Goal: Information Seeking & Learning: Learn about a topic

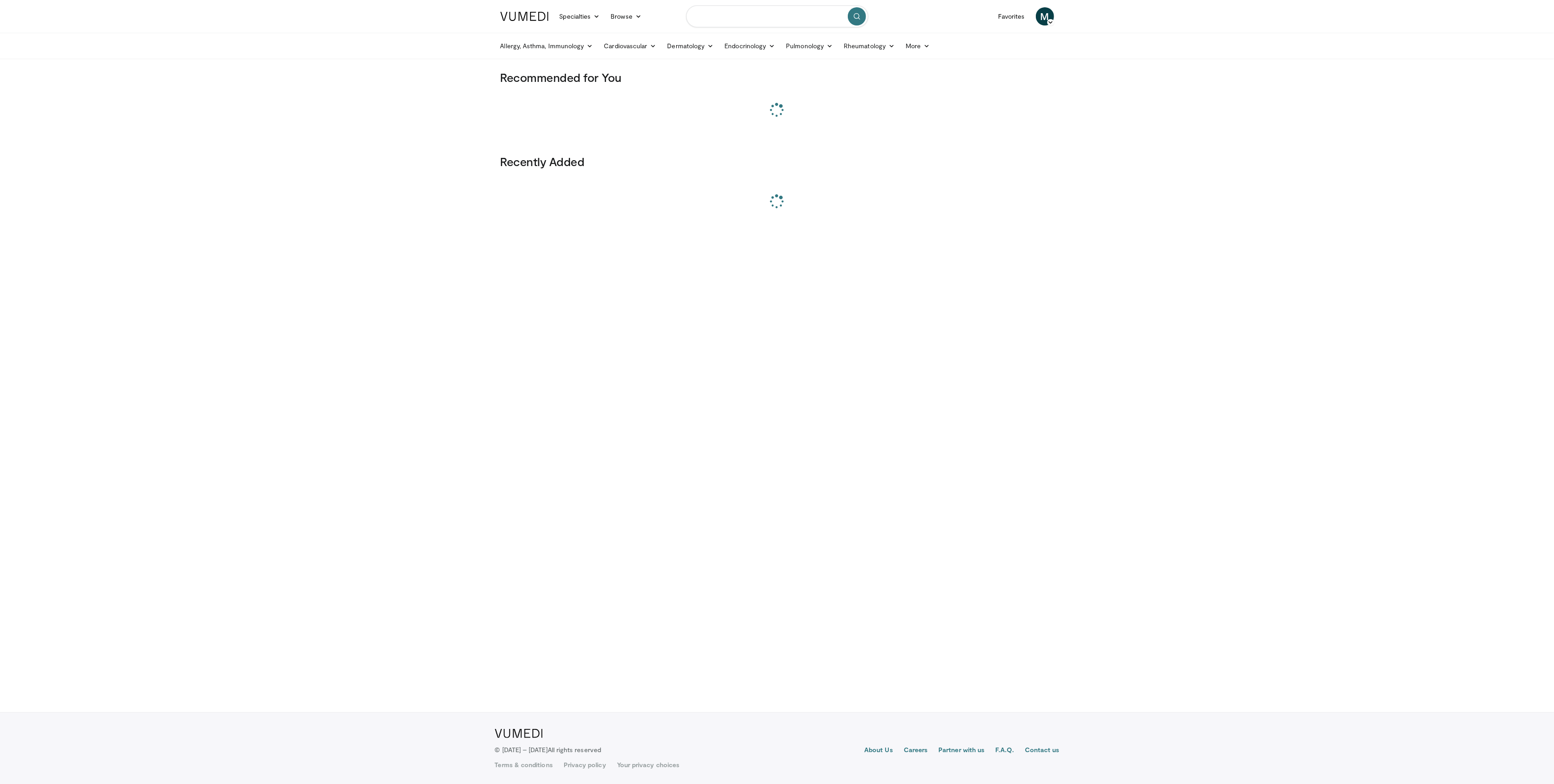
click at [738, 16] on input "Search topics, interventions" at bounding box center [777, 17] width 182 height 22
paste input "**********"
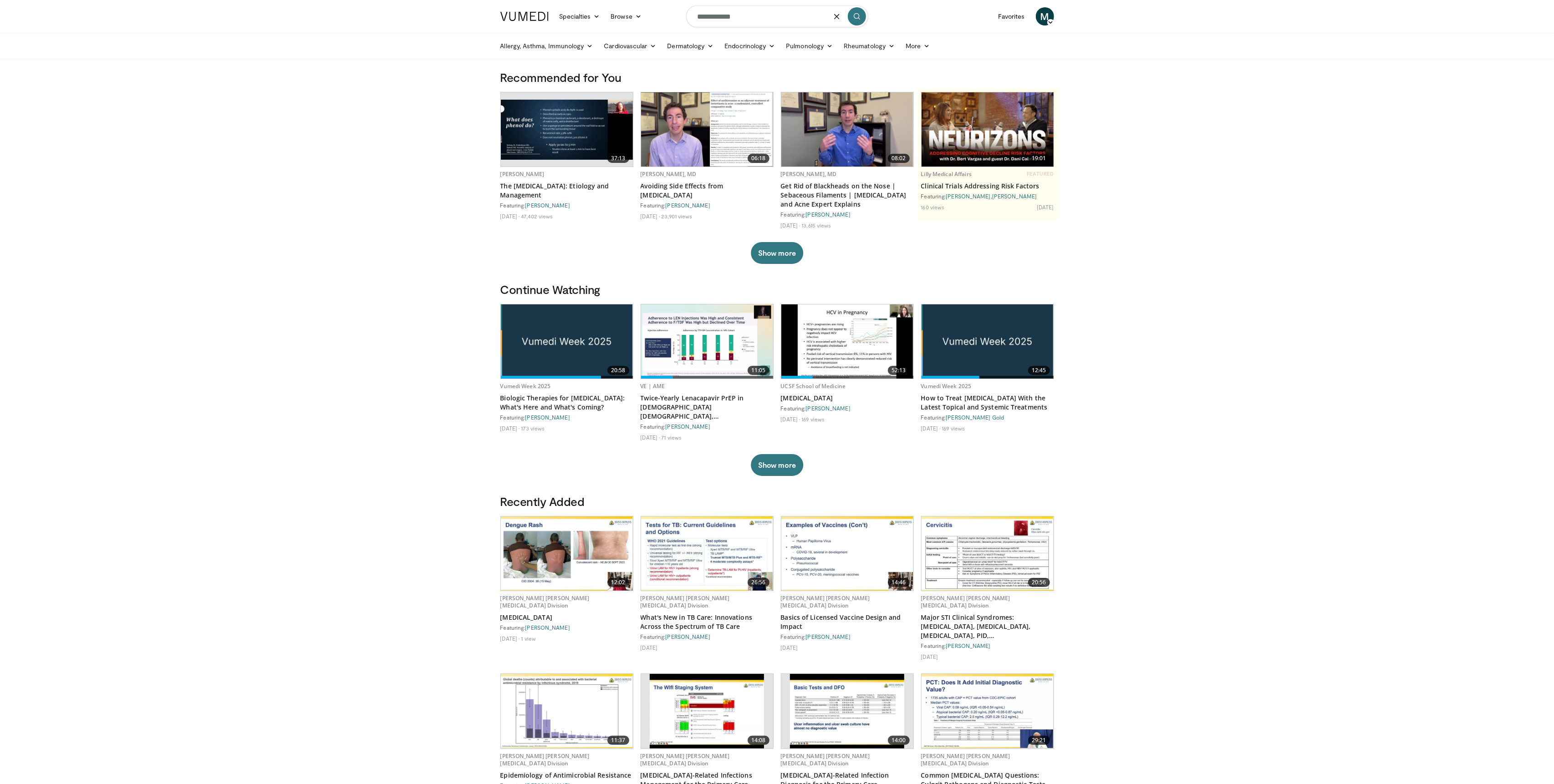
type input "**********"
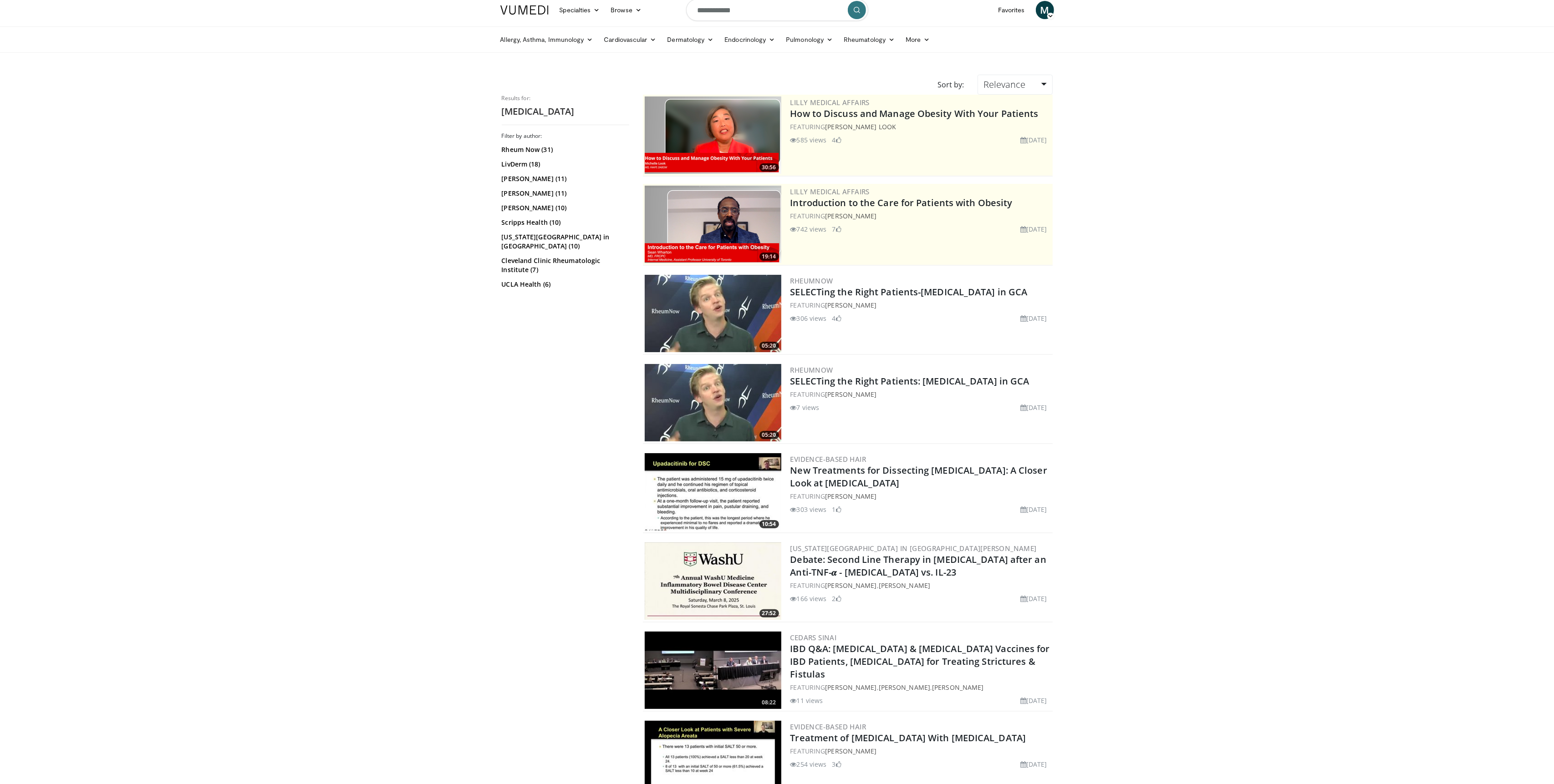
scroll to position [7, 0]
click at [1022, 77] on link "Relevance" at bounding box center [1015, 83] width 75 height 20
click at [1007, 164] on link "Newest" at bounding box center [1013, 164] width 72 height 15
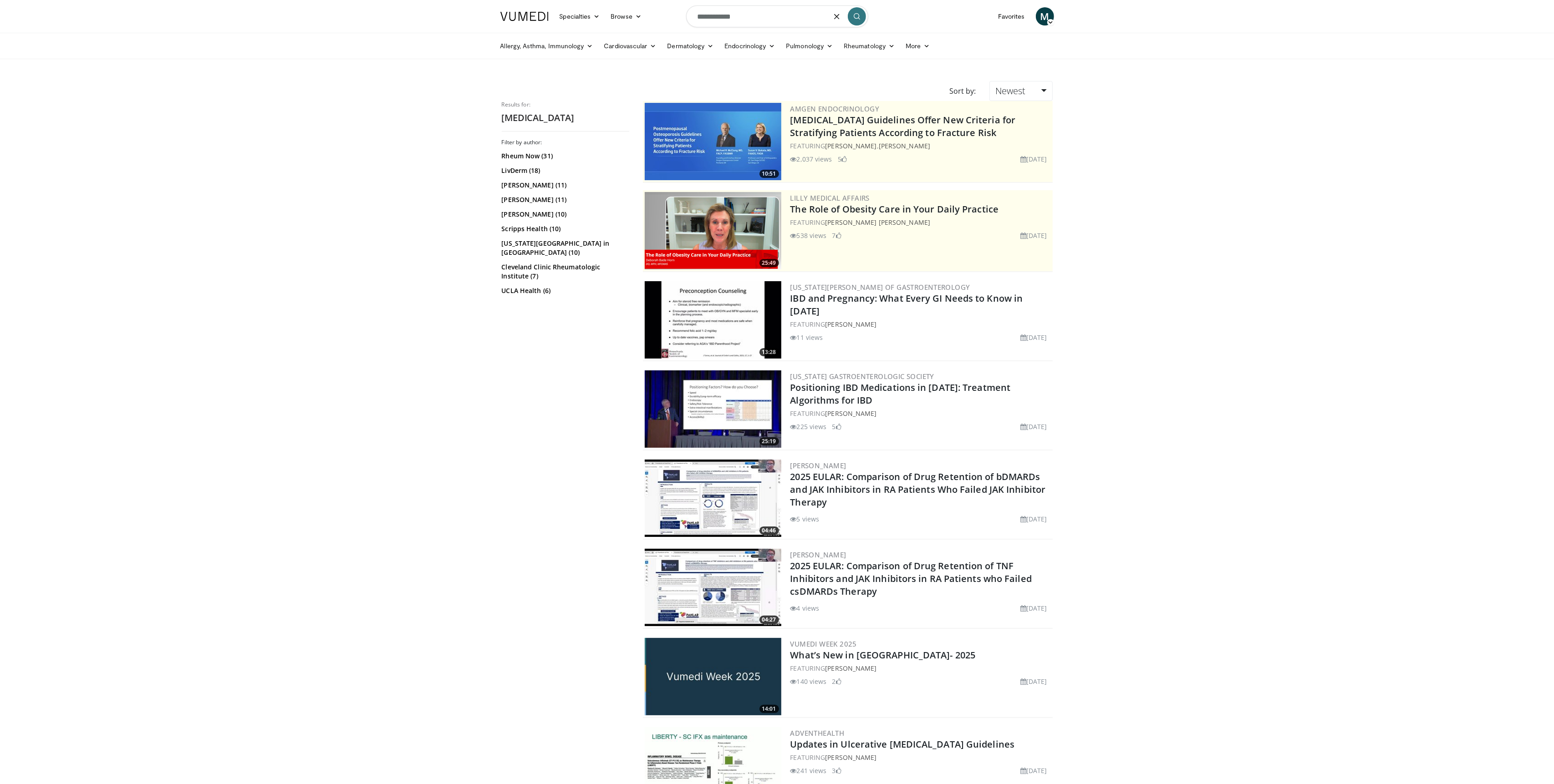
click at [718, 19] on input "**********" at bounding box center [777, 17] width 182 height 22
type input "**********"
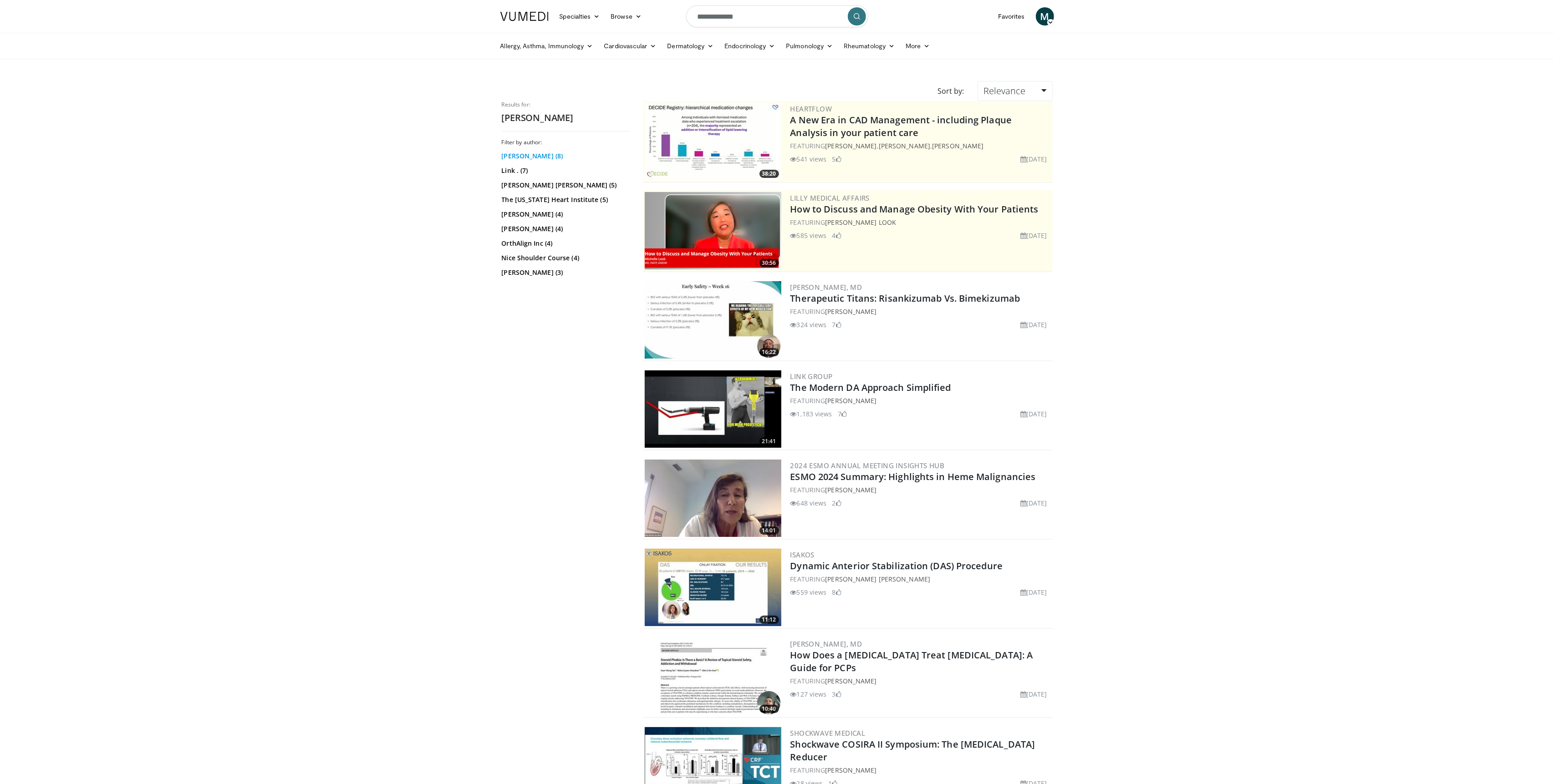
click at [563, 157] on link "Diego Ruiz Dasilva (8)" at bounding box center [564, 155] width 126 height 9
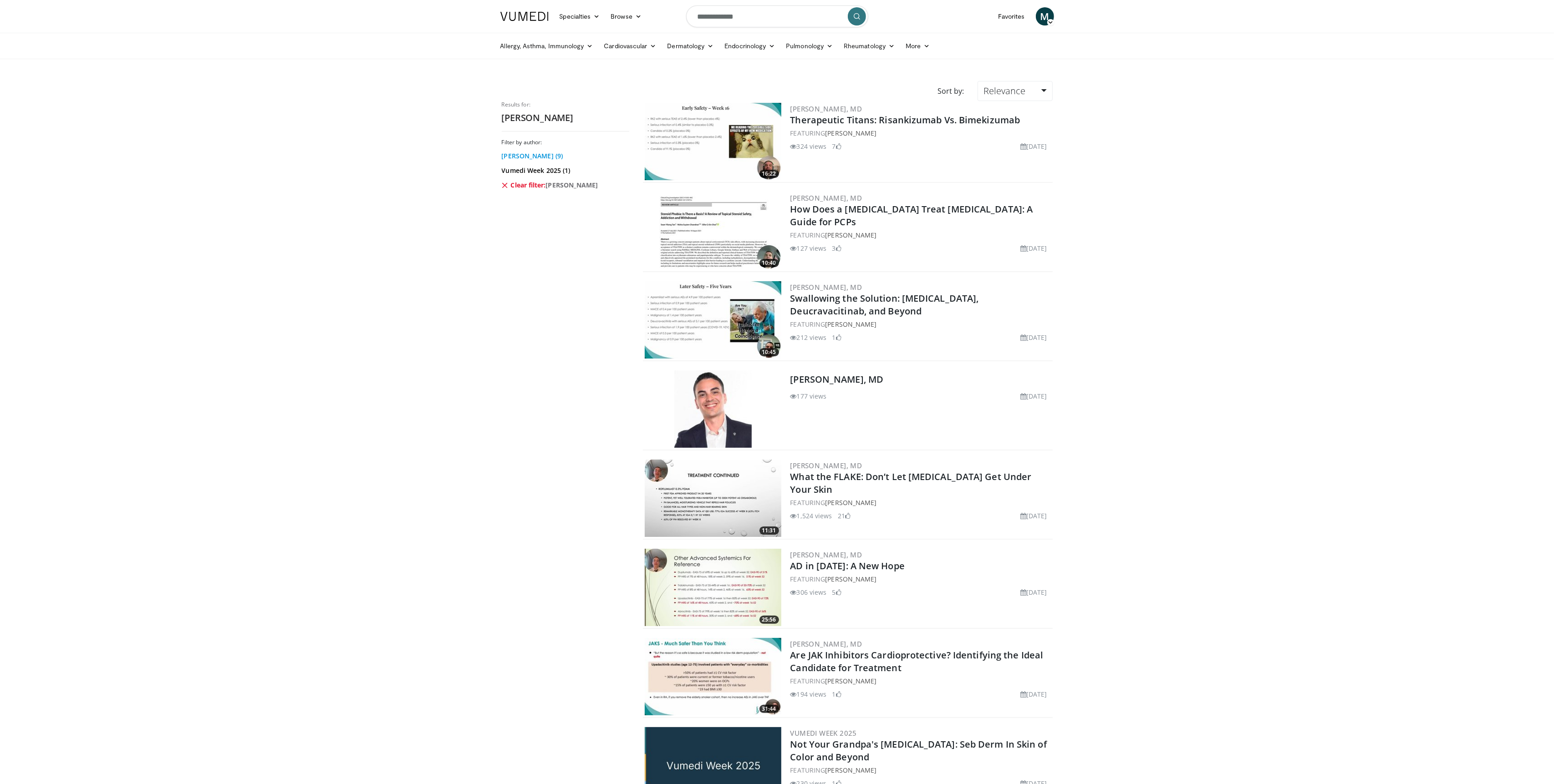
click at [560, 159] on link "[PERSON_NAME] (9)" at bounding box center [564, 155] width 126 height 9
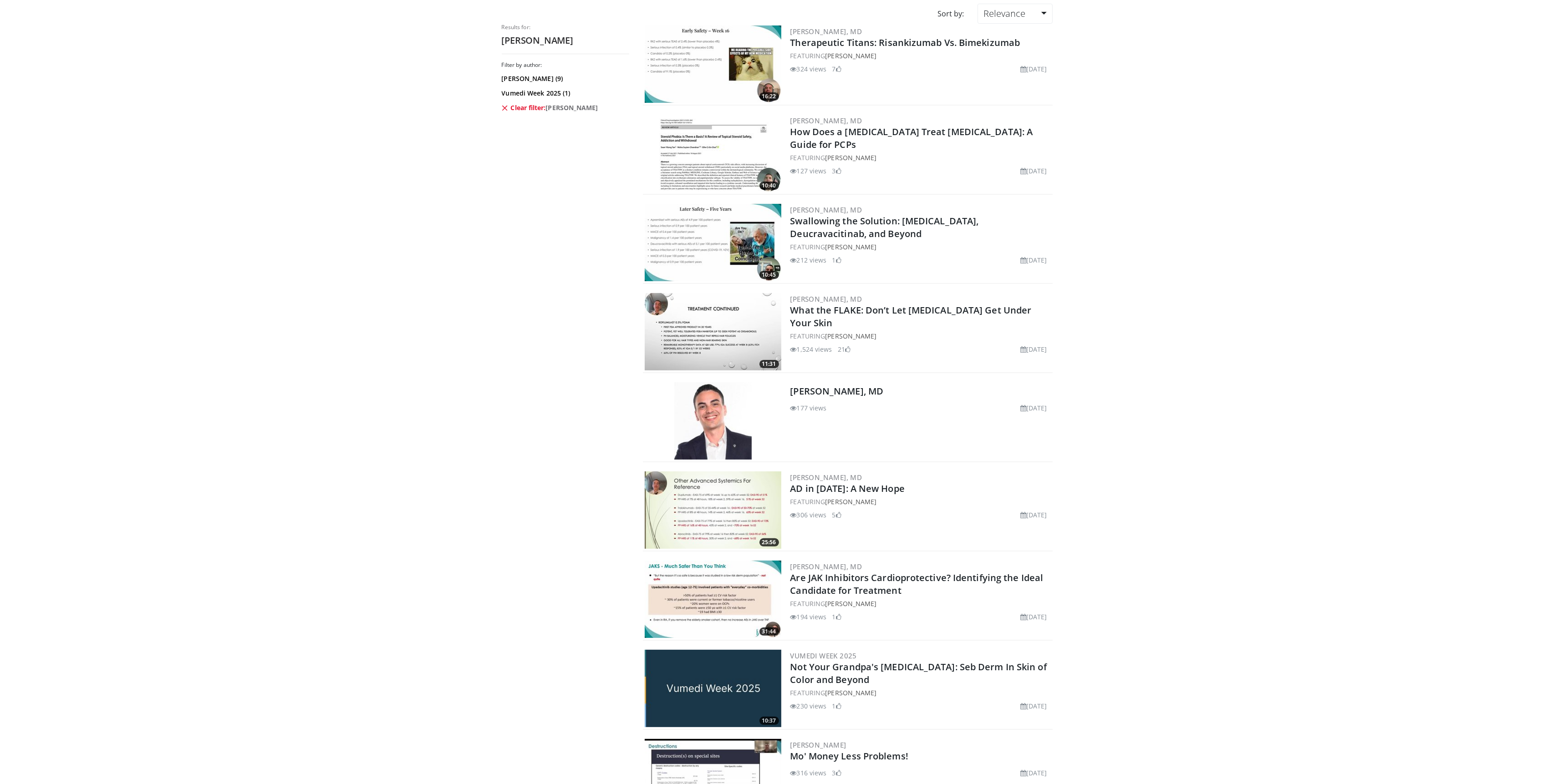
scroll to position [80, 0]
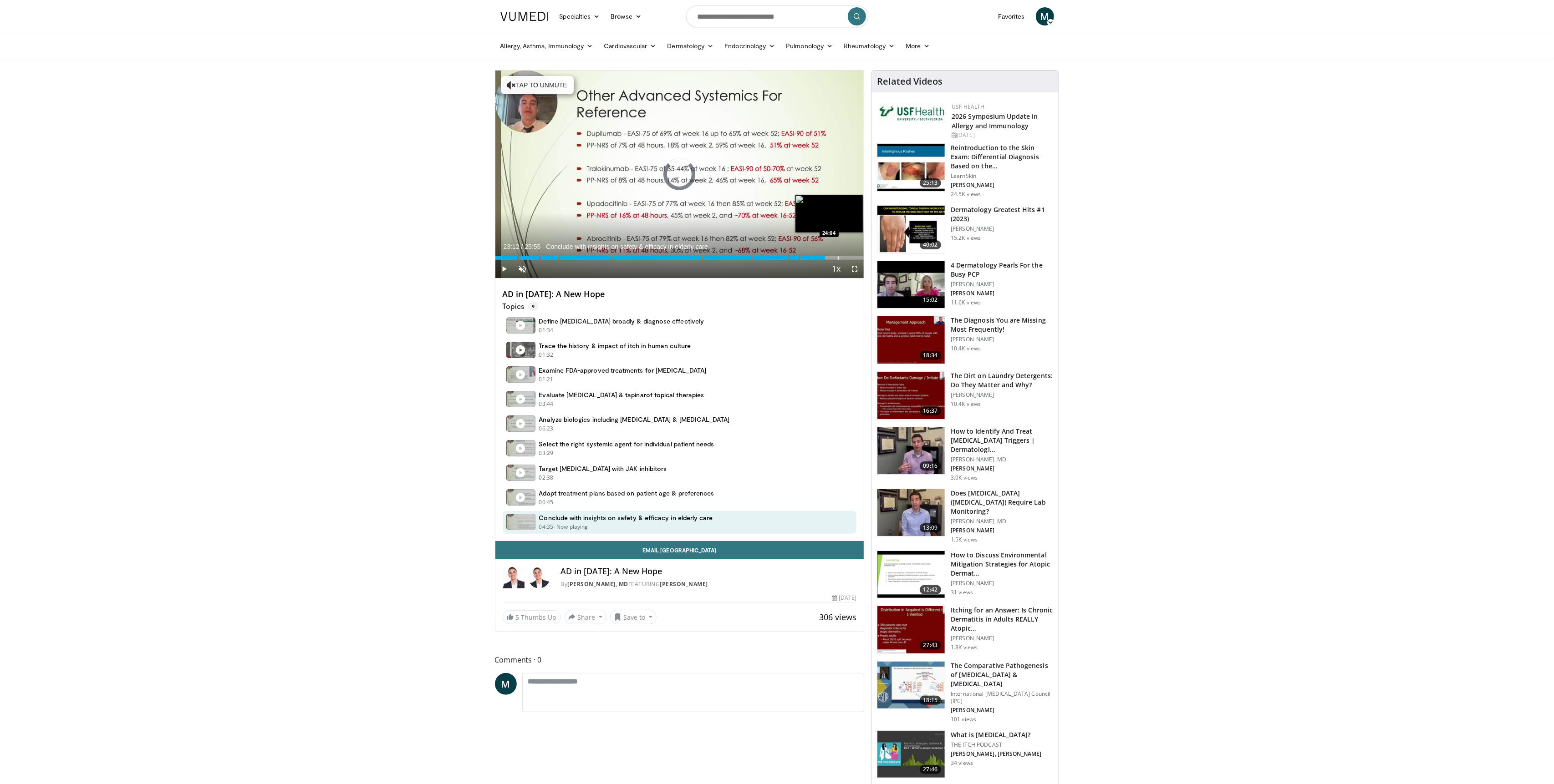
drag, startPoint x: 509, startPoint y: 254, endPoint x: 831, endPoint y: 253, distance: 322.0
click at [837, 256] on div "Loaded : 0.00% 24:04 24:04" at bounding box center [680, 255] width 369 height 9
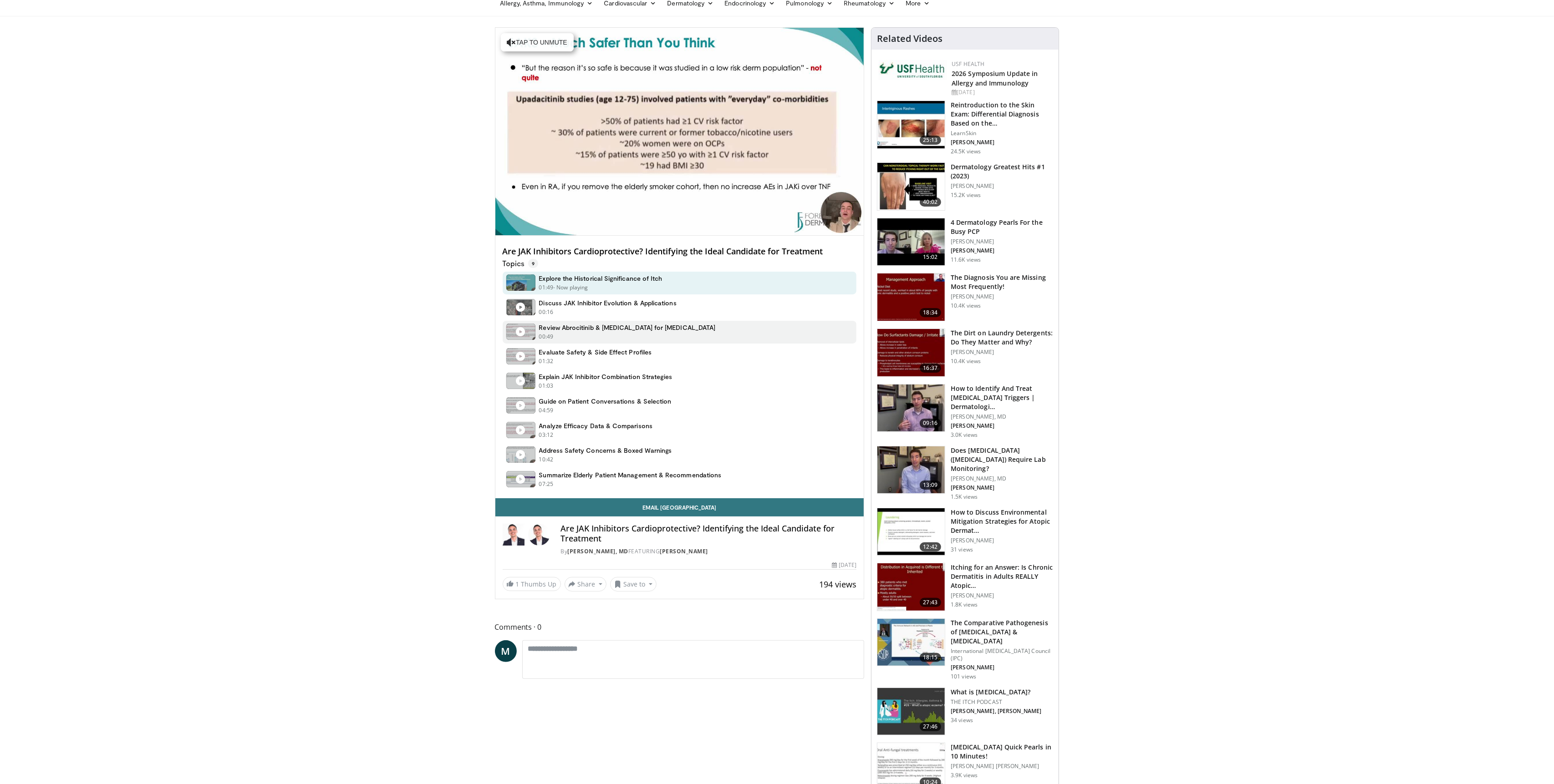
scroll to position [42, 0]
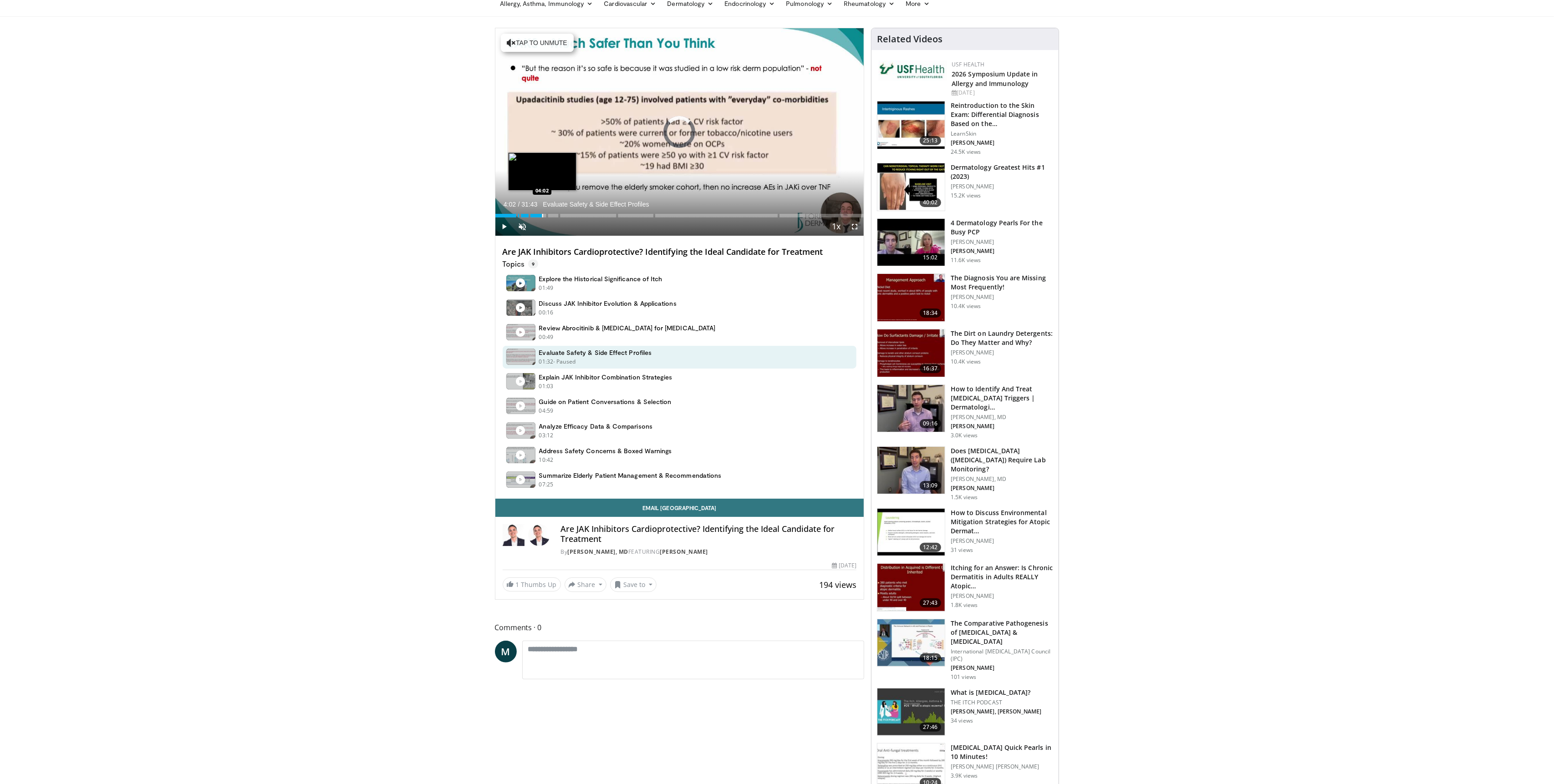
click at [542, 214] on div "Progress Bar" at bounding box center [542, 216] width 1 height 4
drag, startPoint x: 541, startPoint y: 214, endPoint x: 639, endPoint y: 214, distance: 98.0
click at [639, 214] on video-js "**********" at bounding box center [680, 132] width 369 height 208
click at [573, 215] on div "Progress Bar" at bounding box center [573, 216] width 1 height 4
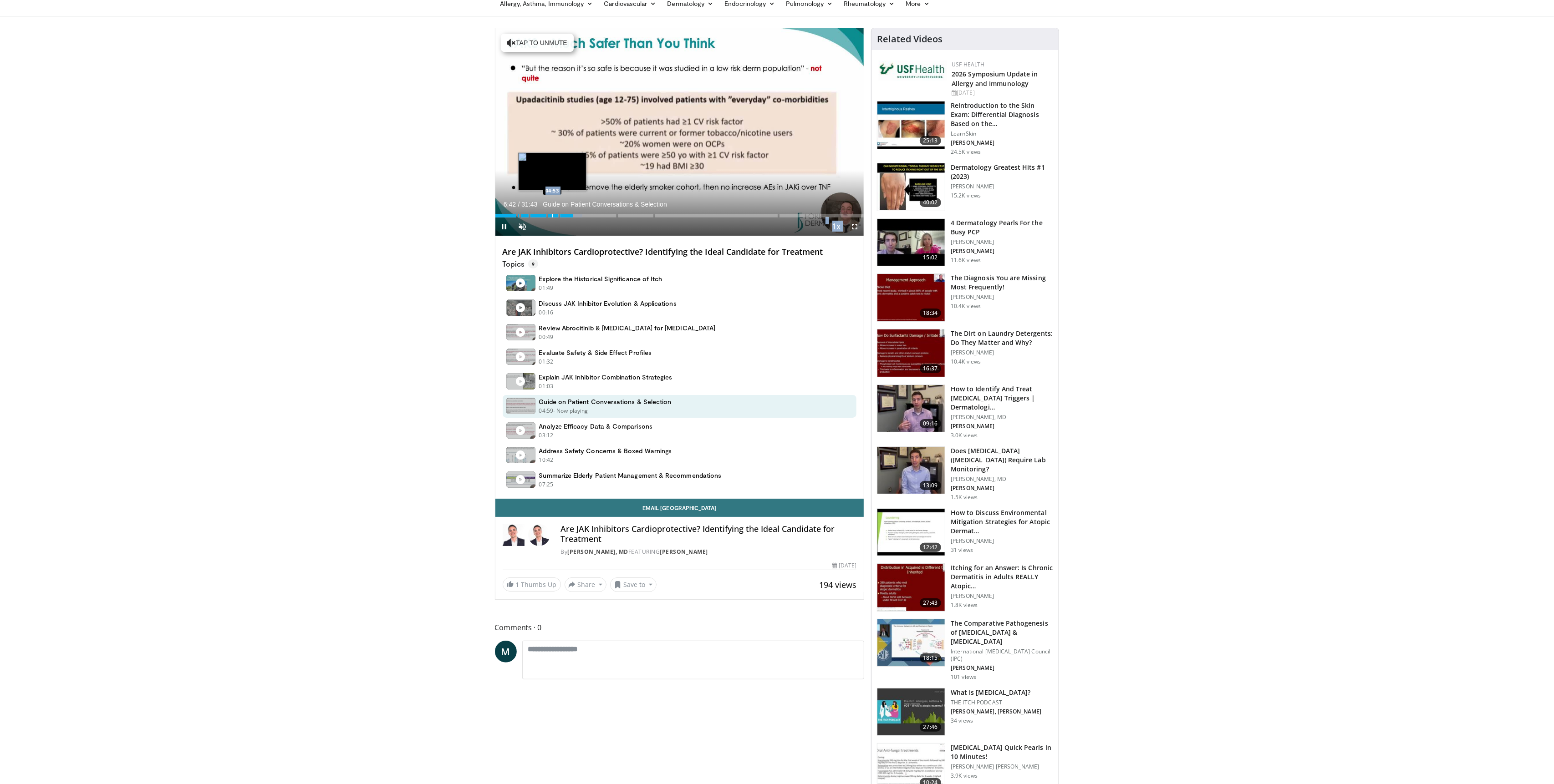
click at [552, 215] on div "Progress Bar" at bounding box center [552, 216] width 1 height 4
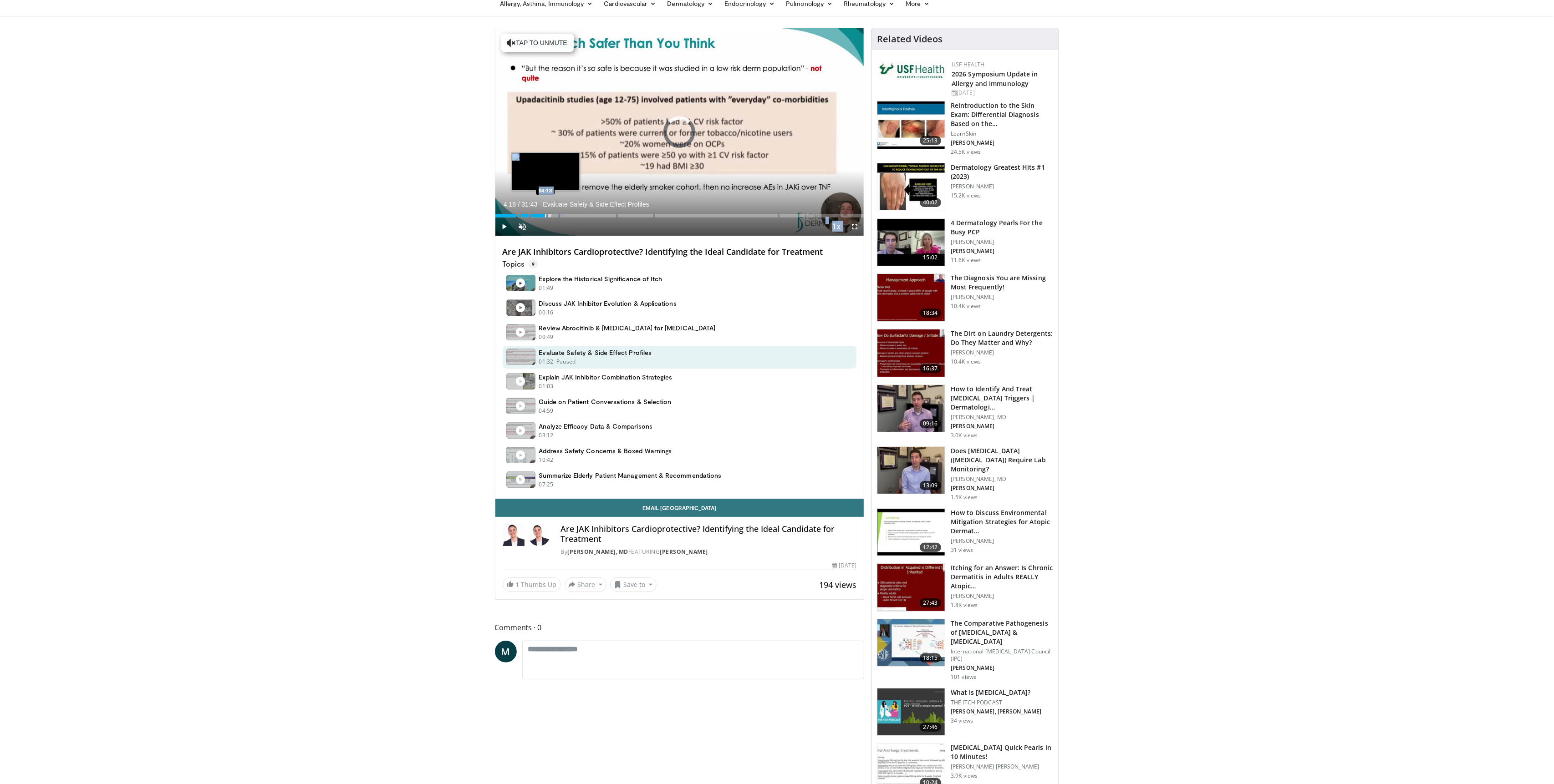
click at [546, 215] on div "Progress Bar" at bounding box center [546, 216] width 1 height 4
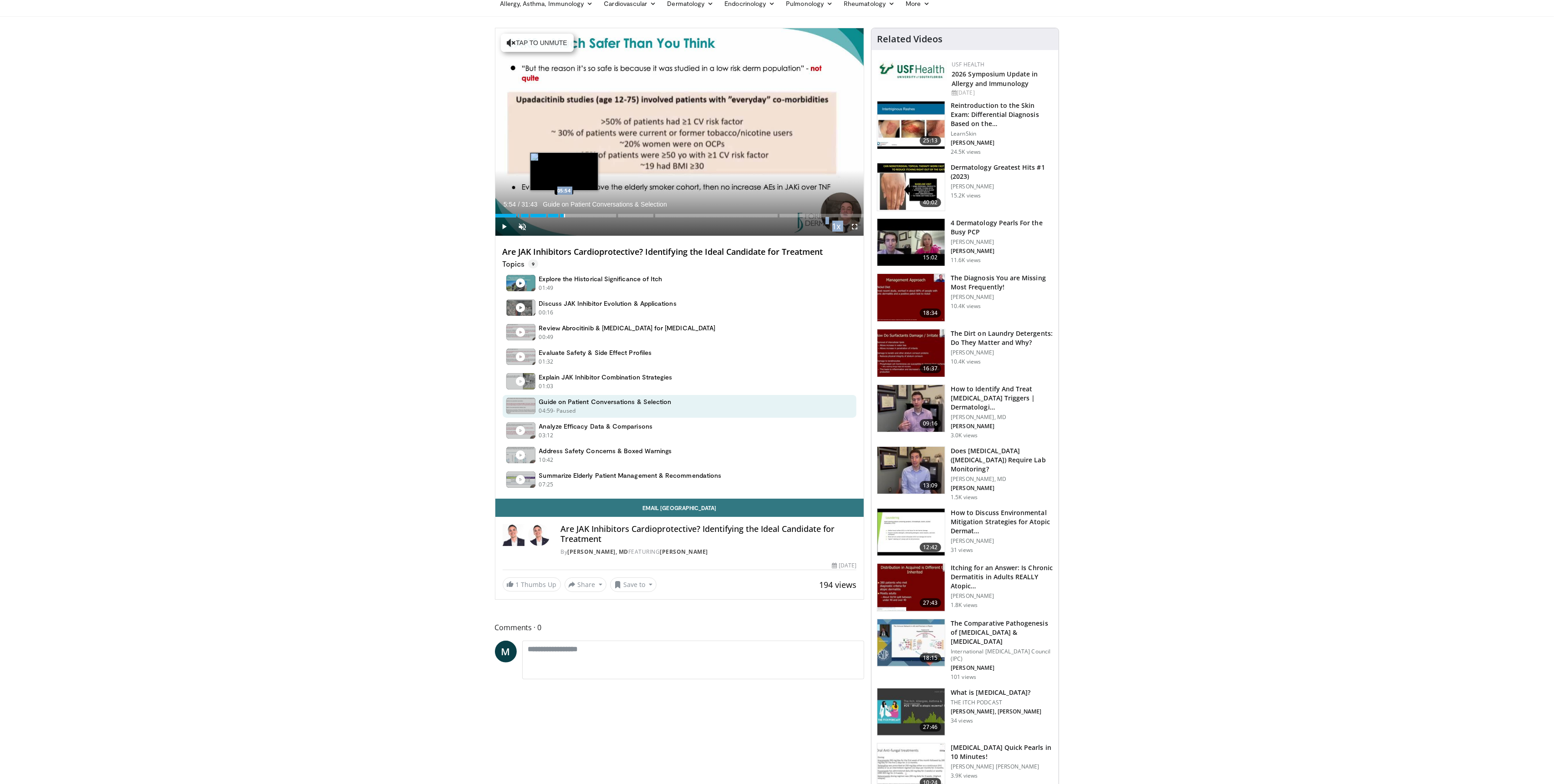
click at [564, 215] on div "Progress Bar" at bounding box center [564, 216] width 1 height 4
click at [594, 216] on div "Progress Bar" at bounding box center [594, 216] width 1 height 4
click at [622, 215] on div "Progress Bar" at bounding box center [621, 216] width 1 height 4
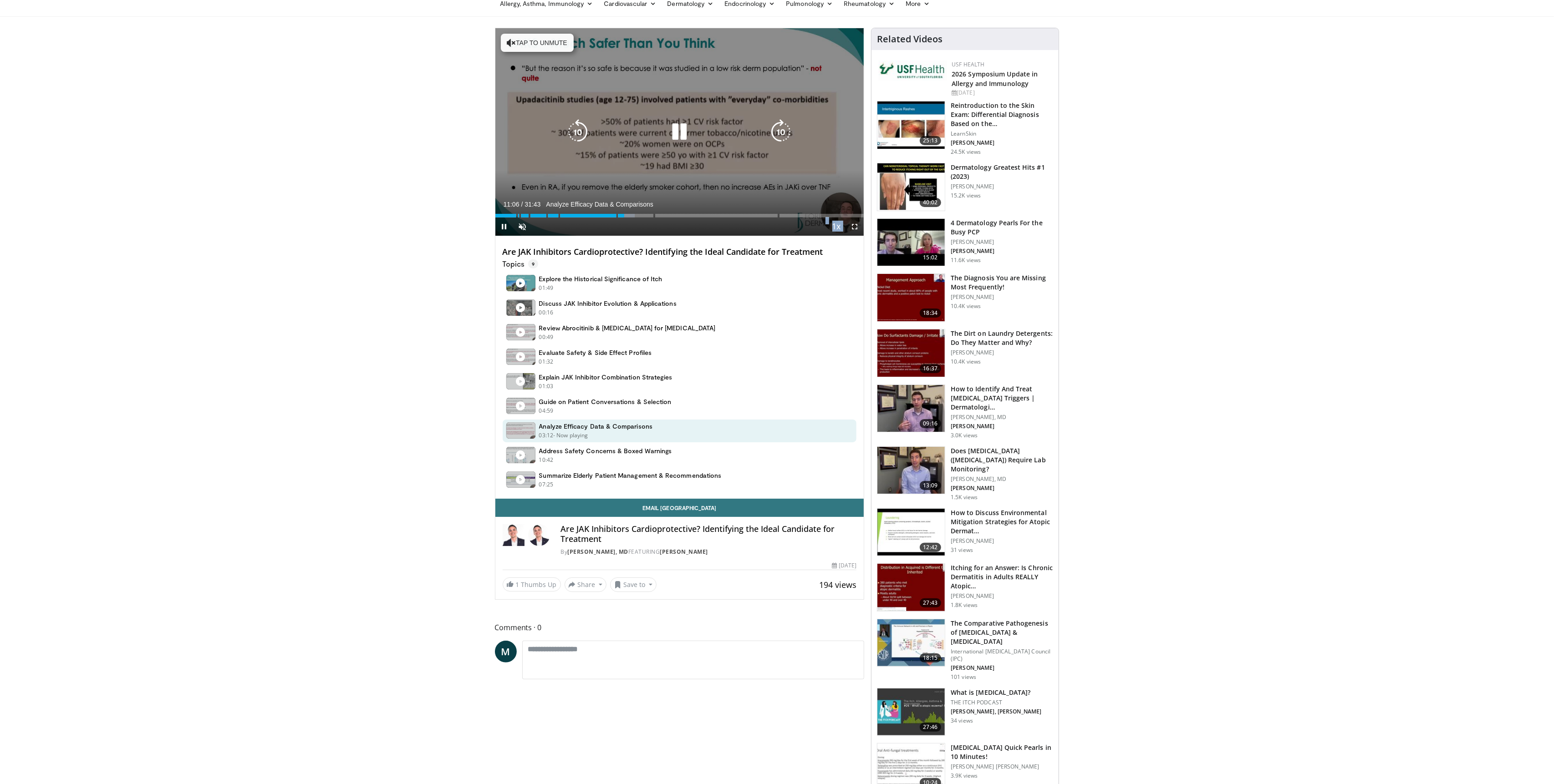
click at [546, 39] on button "Tap to unmute" at bounding box center [537, 42] width 73 height 19
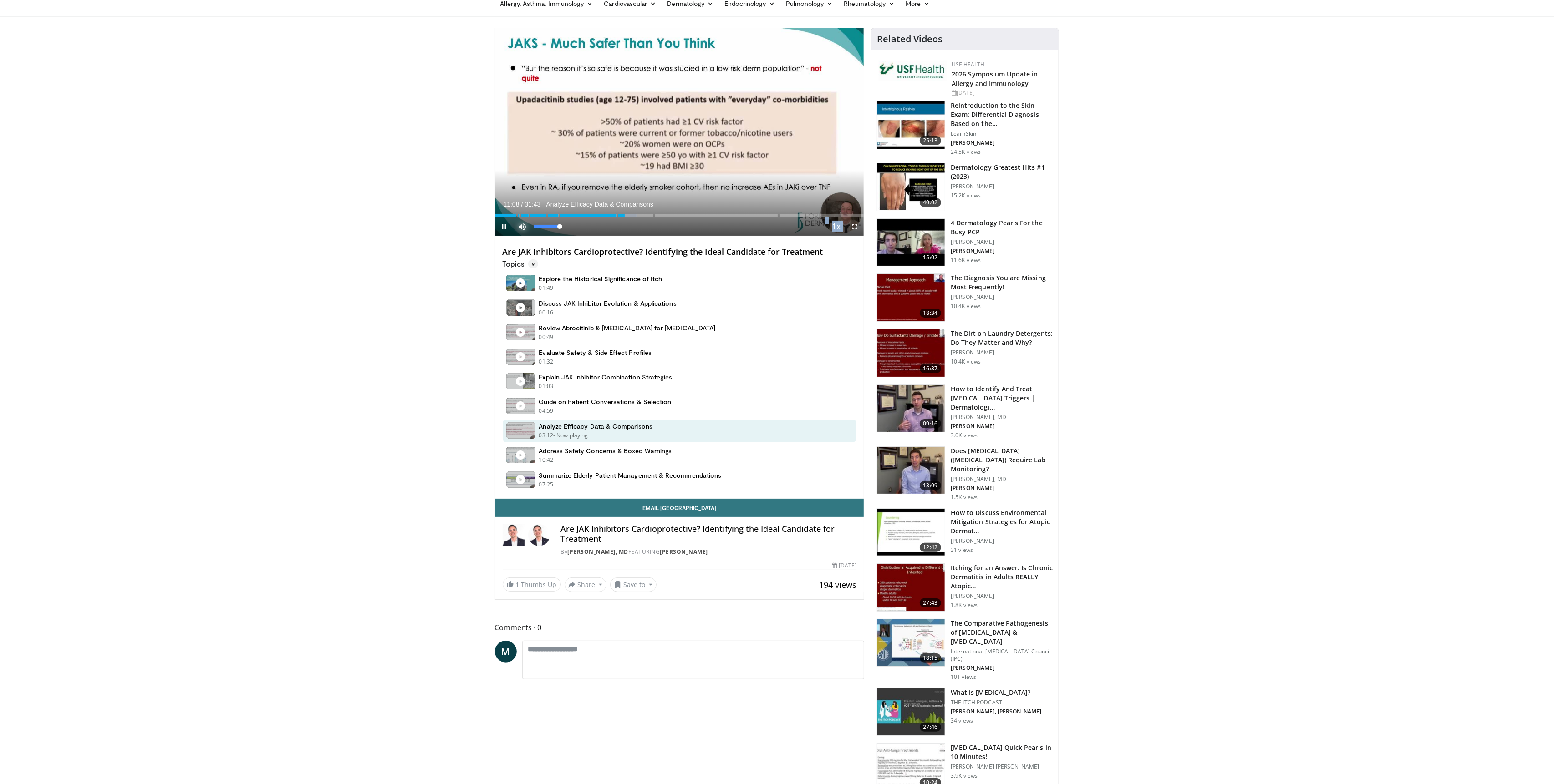
click at [521, 227] on span "Video Player" at bounding box center [522, 227] width 19 height 19
drag, startPoint x: 634, startPoint y: 215, endPoint x: 641, endPoint y: 214, distance: 7.1
click at [634, 215] on div "Progress Bar" at bounding box center [634, 216] width 1 height 4
drag, startPoint x: 646, startPoint y: 214, endPoint x: 652, endPoint y: 214, distance: 6.0
click at [647, 214] on div "Progress Bar" at bounding box center [647, 216] width 1 height 4
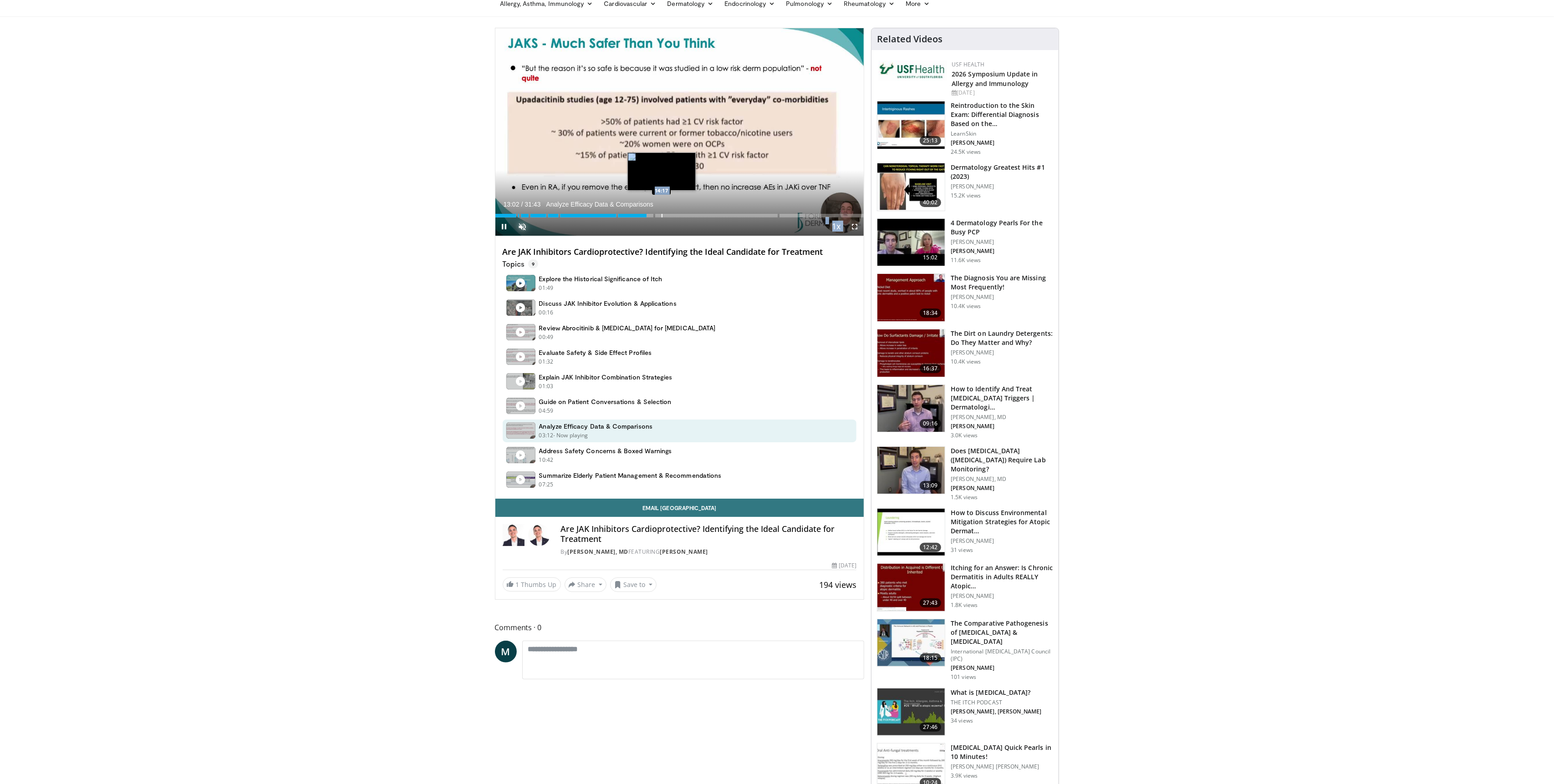
click at [662, 214] on div "Progress Bar" at bounding box center [662, 216] width 1 height 4
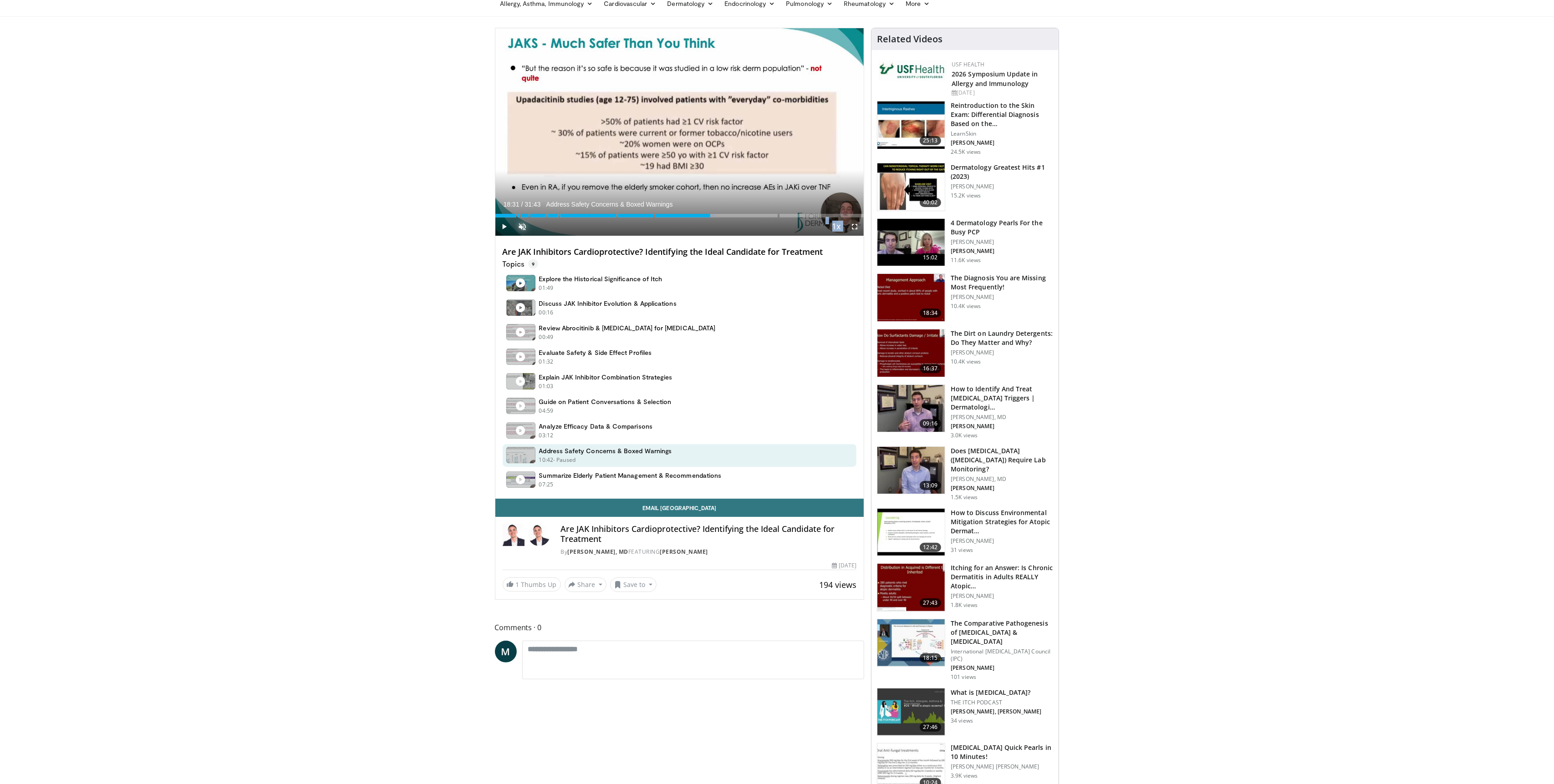
drag, startPoint x: 680, startPoint y: 214, endPoint x: 710, endPoint y: 215, distance: 30.0
click at [711, 215] on div "Progress Bar" at bounding box center [711, 216] width 1 height 4
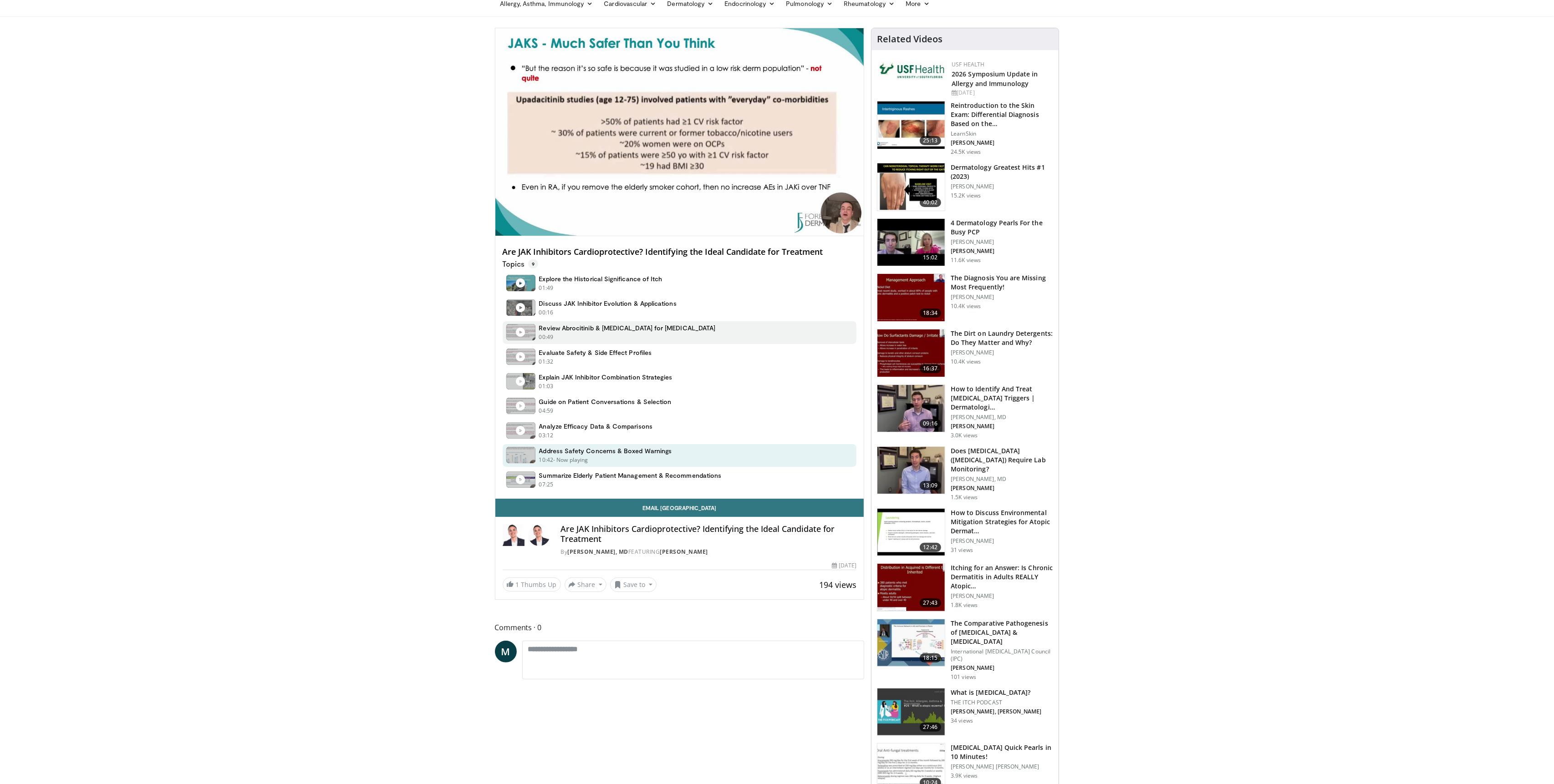
click at [596, 333] on div "Review Abrocitinib & Upadacitinib for Atopic Dermatitis 00:49 - Now playing - P…" at bounding box center [627, 333] width 177 height 18
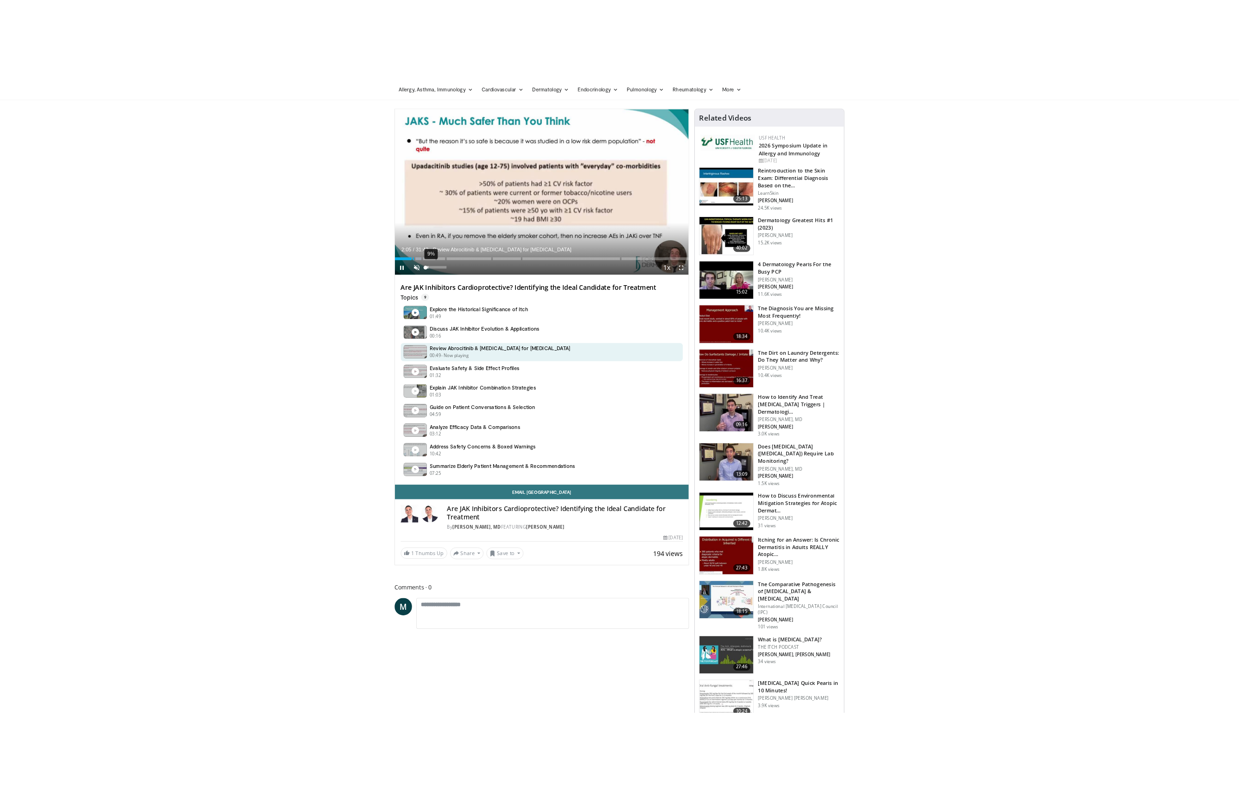
scroll to position [0, 0]
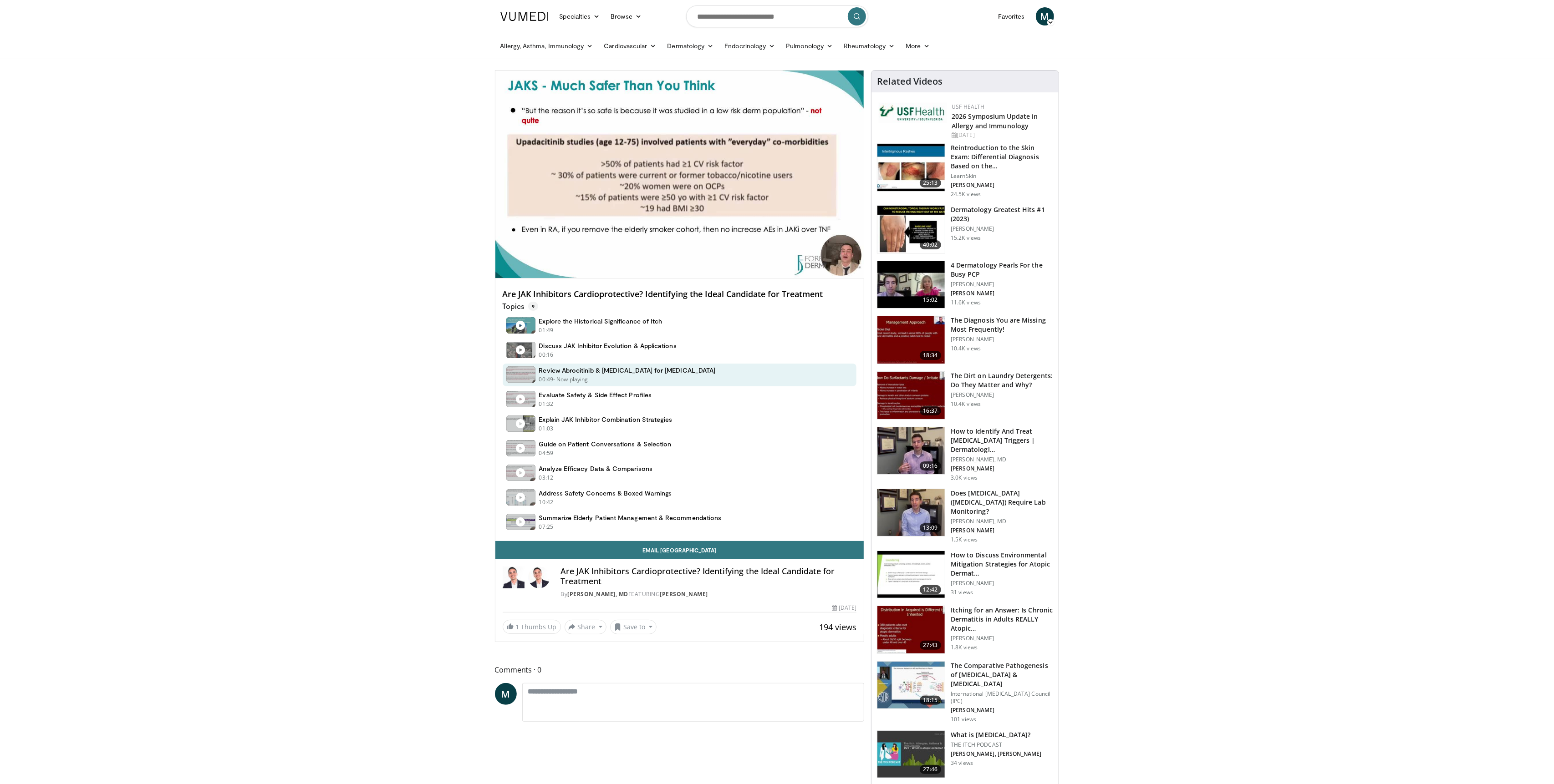
click at [462, 251] on body "Specialties Adult & Family Medicine Allergy, Asthma, Immunology Anesthesiology …" at bounding box center [777, 704] width 1554 height 1407
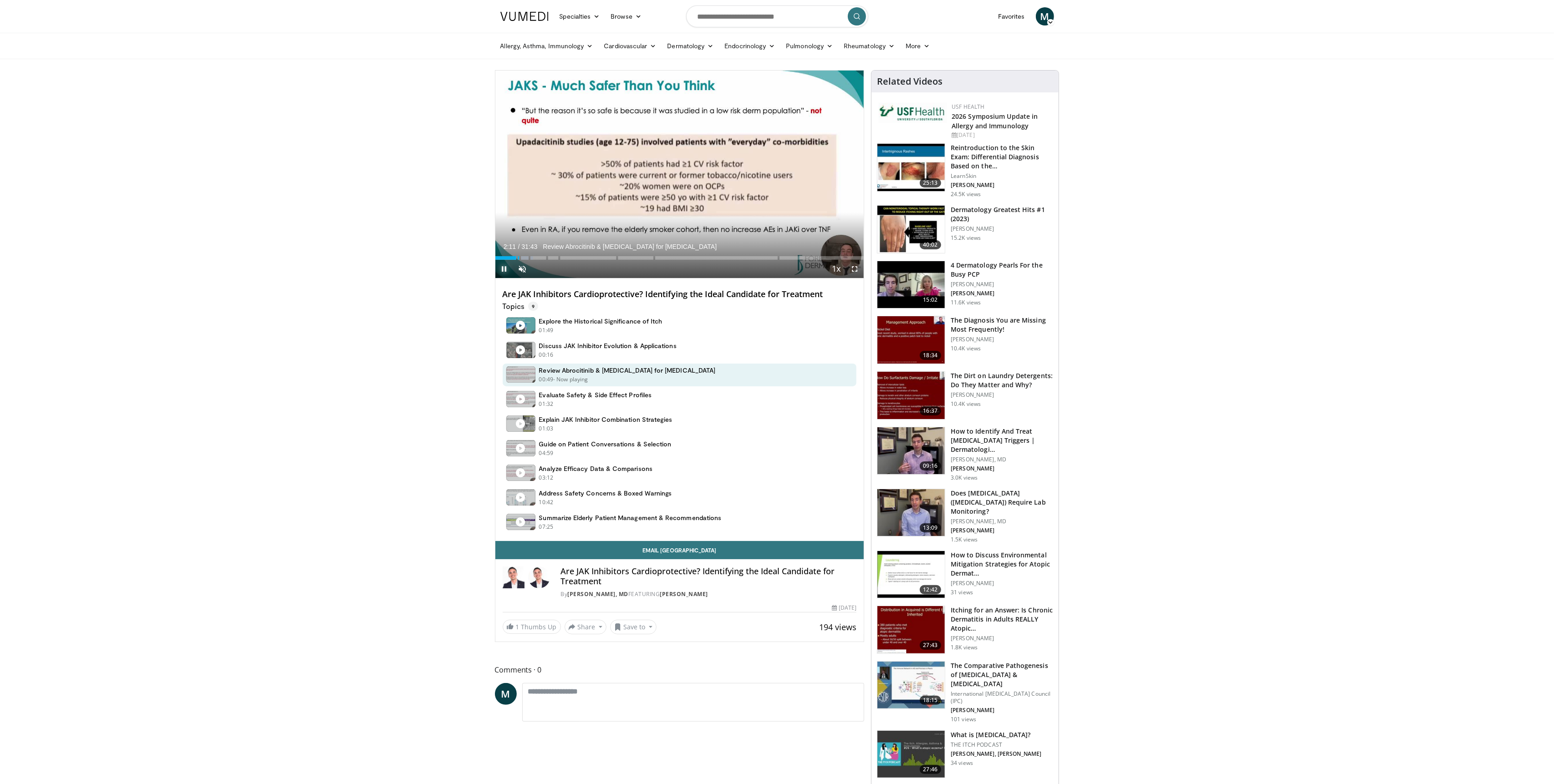
click at [506, 270] on span "Video Player" at bounding box center [505, 269] width 19 height 19
click at [440, 283] on body "Specialties Adult & Family Medicine Allergy, Asthma, Immunology Anesthesiology …" at bounding box center [777, 704] width 1554 height 1407
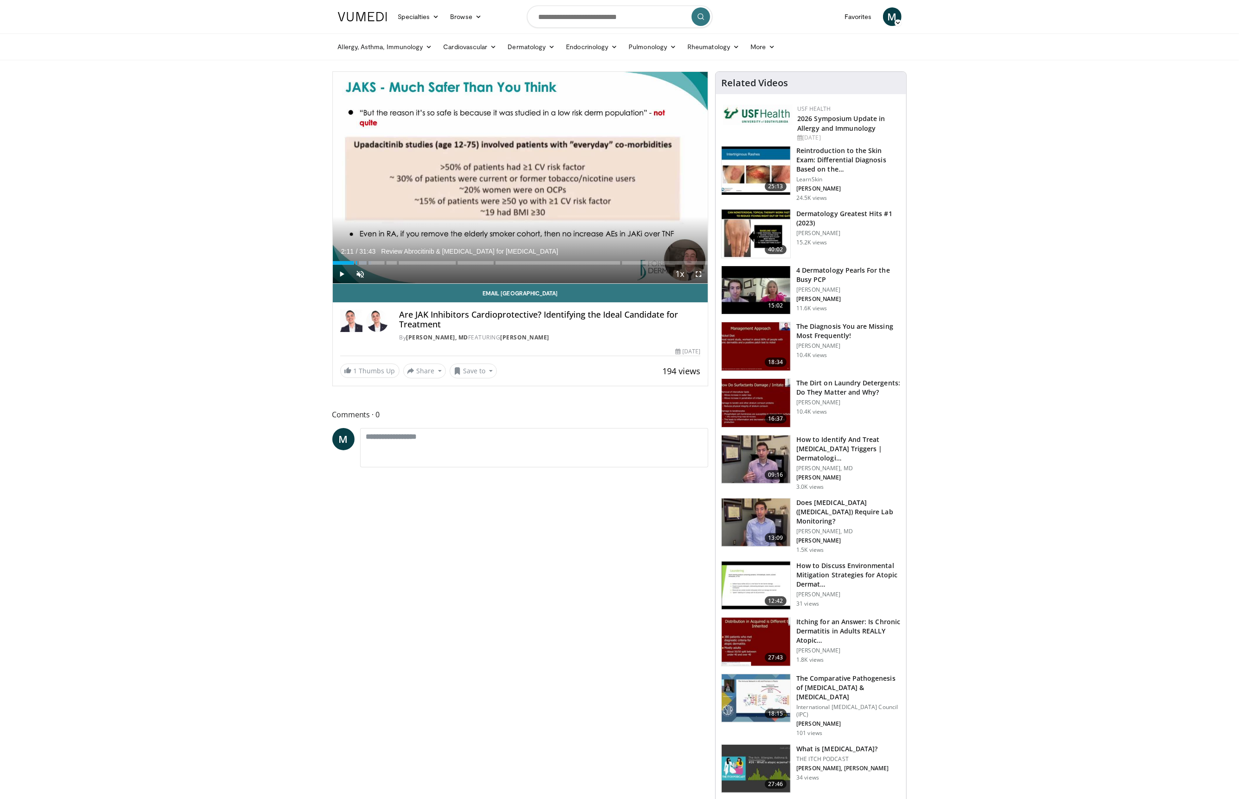
click at [261, 544] on body "Specialties Adult & Family Medicine Allergy, Asthma, Immunology Anesthesiology …" at bounding box center [619, 717] width 1239 height 1434
click at [1074, 232] on body "Specialties Adult & Family Medicine Allergy, Asthma, Immunology Anesthesiology …" at bounding box center [619, 717] width 1239 height 1434
